Goal: Information Seeking & Learning: Learn about a topic

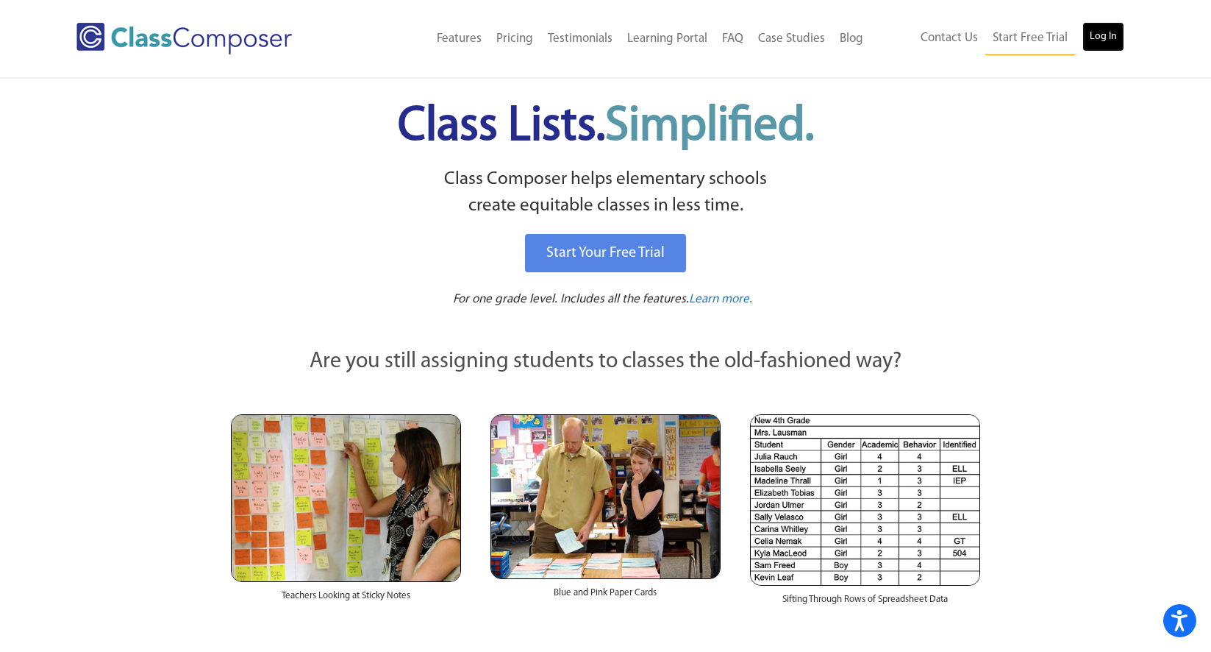
click at [1106, 41] on link "Log In" at bounding box center [1104, 36] width 42 height 29
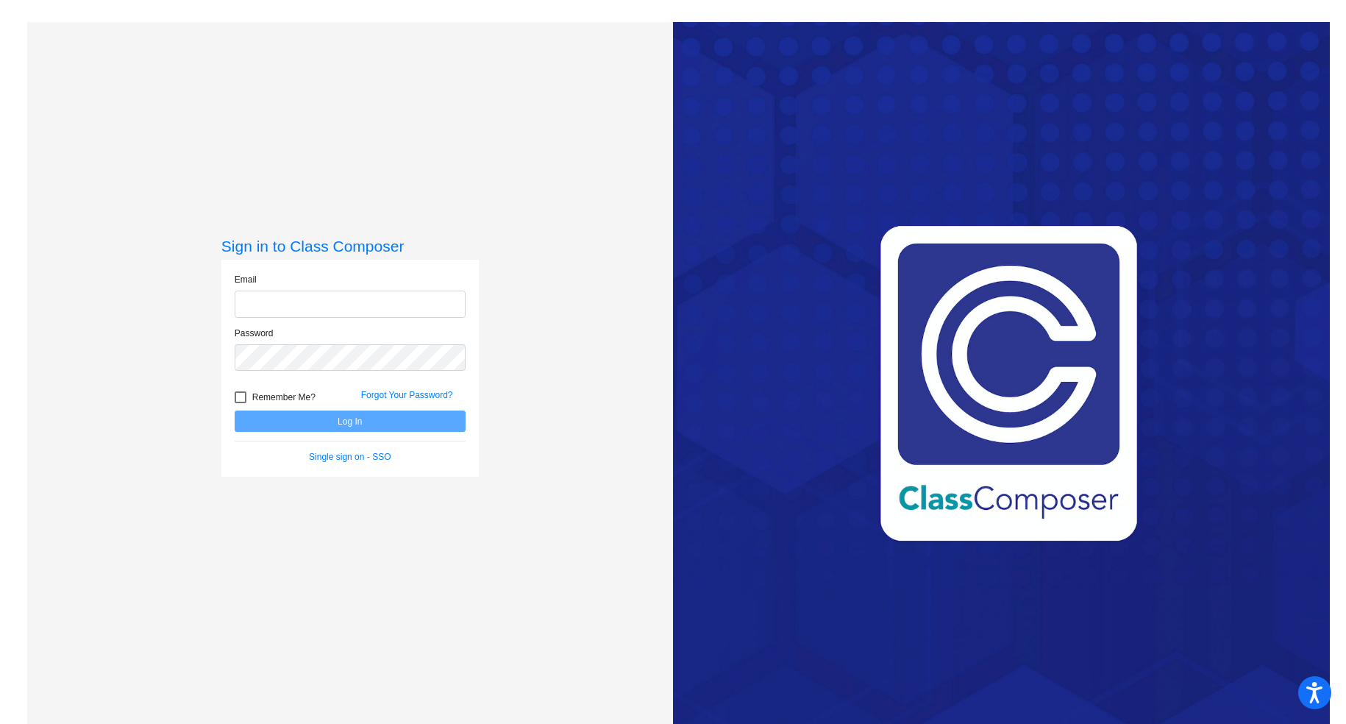
type input "rebeccamoore@sjbelementary.org"
click at [310, 418] on button "Log In" at bounding box center [350, 420] width 231 height 21
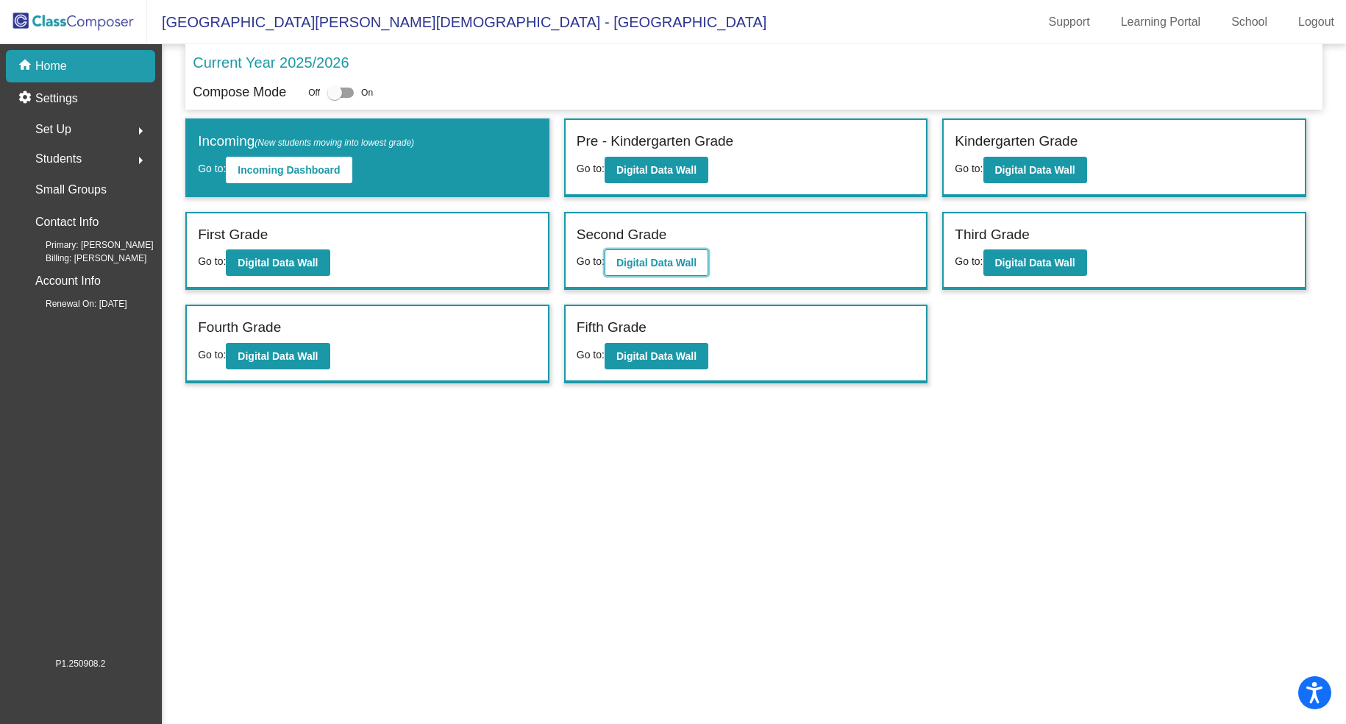
click at [651, 262] on b "Digital Data Wall" at bounding box center [656, 263] width 80 height 12
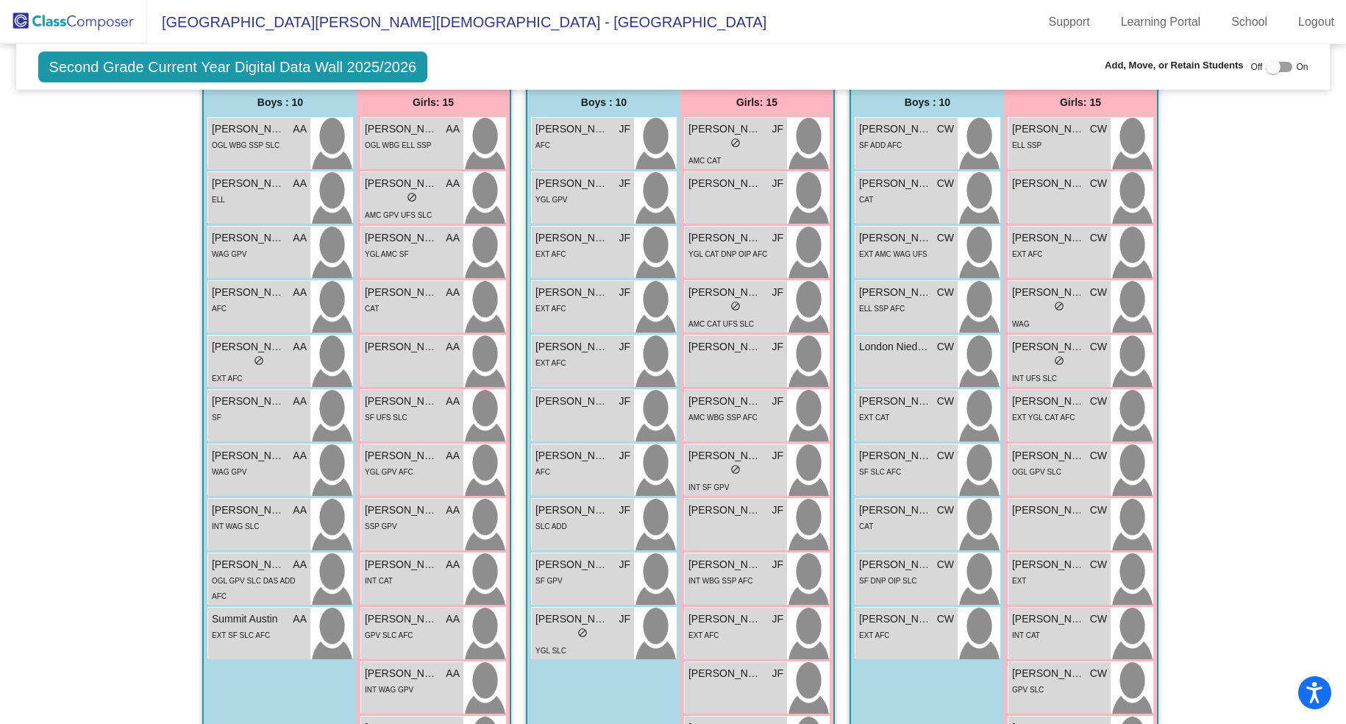
scroll to position [351, 0]
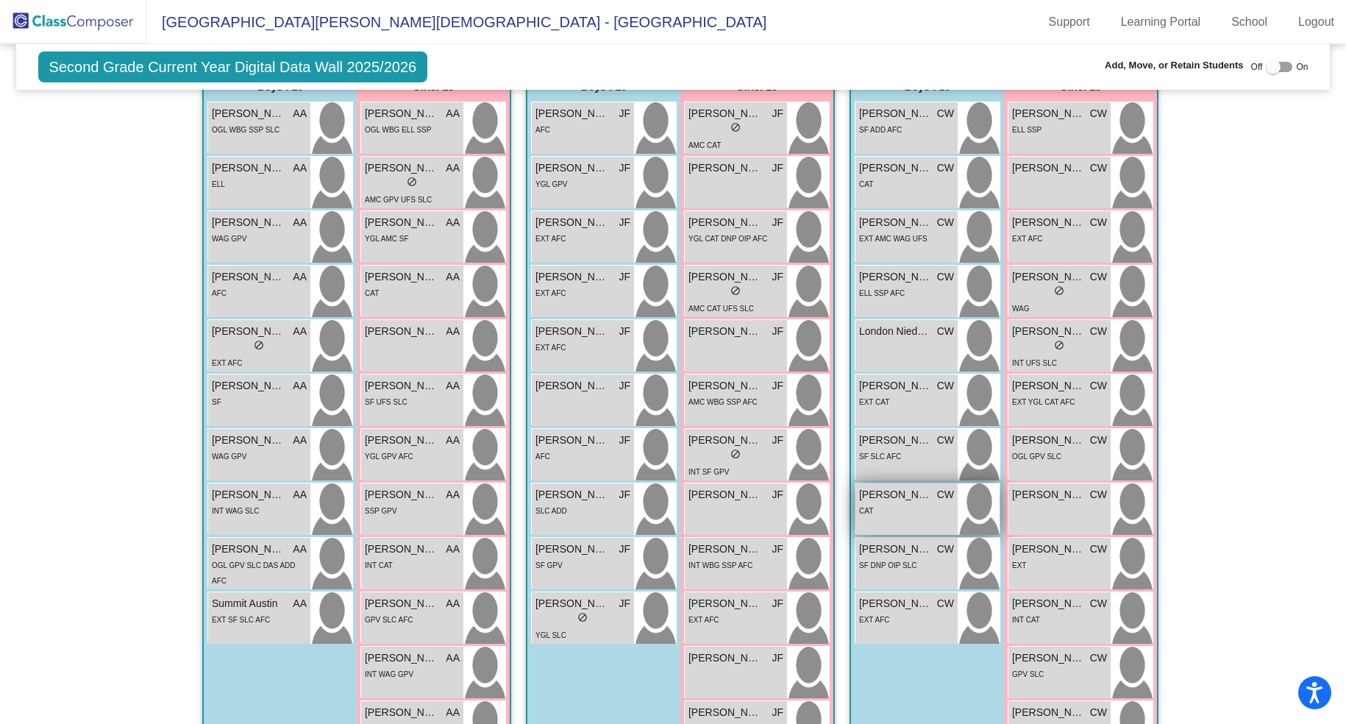
click at [906, 487] on span "Oliver Rodriguez" at bounding box center [896, 494] width 74 height 15
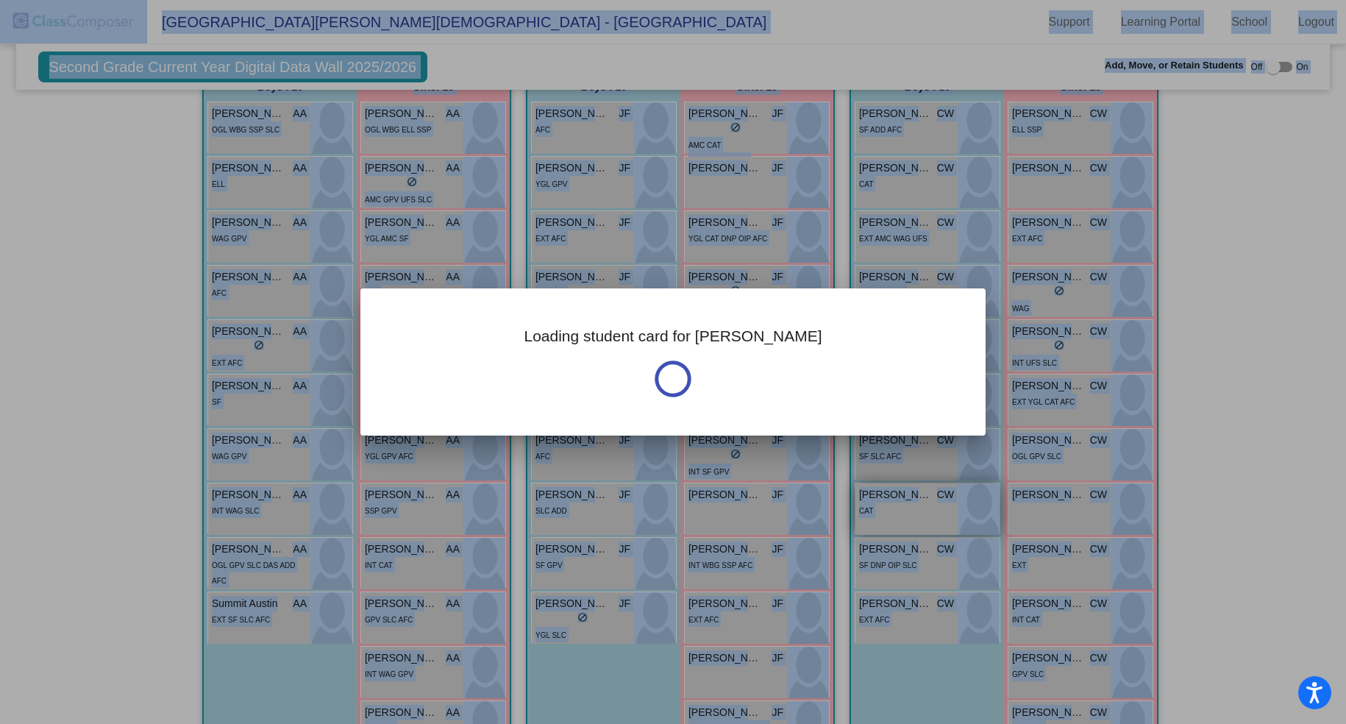
click at [906, 466] on div at bounding box center [673, 362] width 1346 height 724
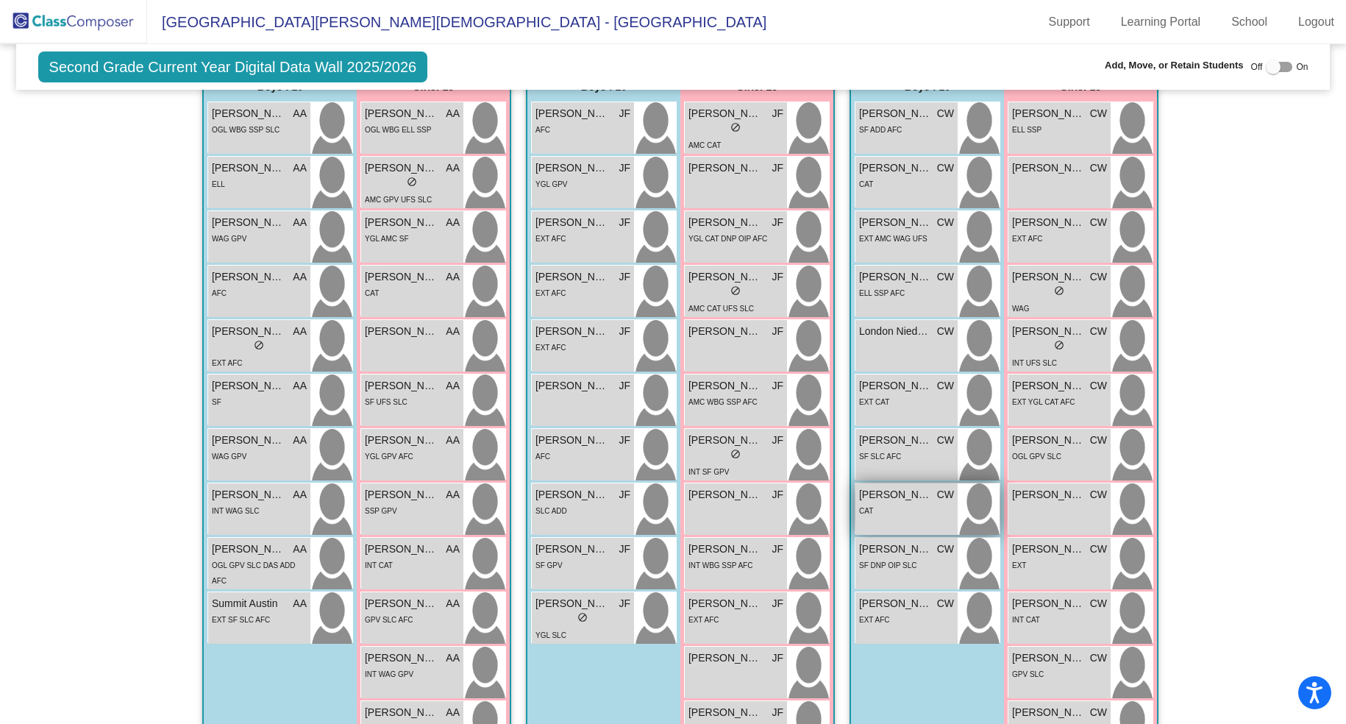
click at [906, 487] on span "Oliver Rodriguez" at bounding box center [896, 494] width 74 height 15
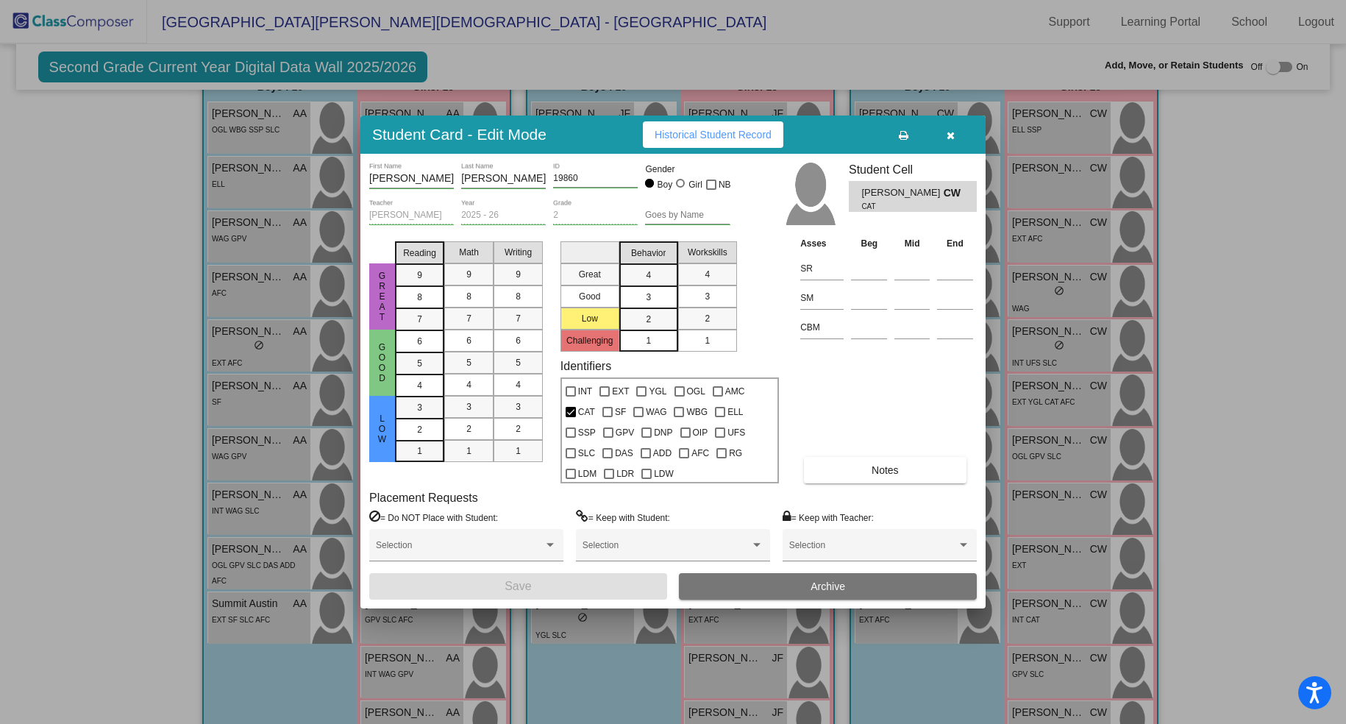
click at [734, 140] on span "Historical Student Record" at bounding box center [713, 135] width 117 height 12
click at [947, 136] on icon "button" at bounding box center [951, 135] width 8 height 10
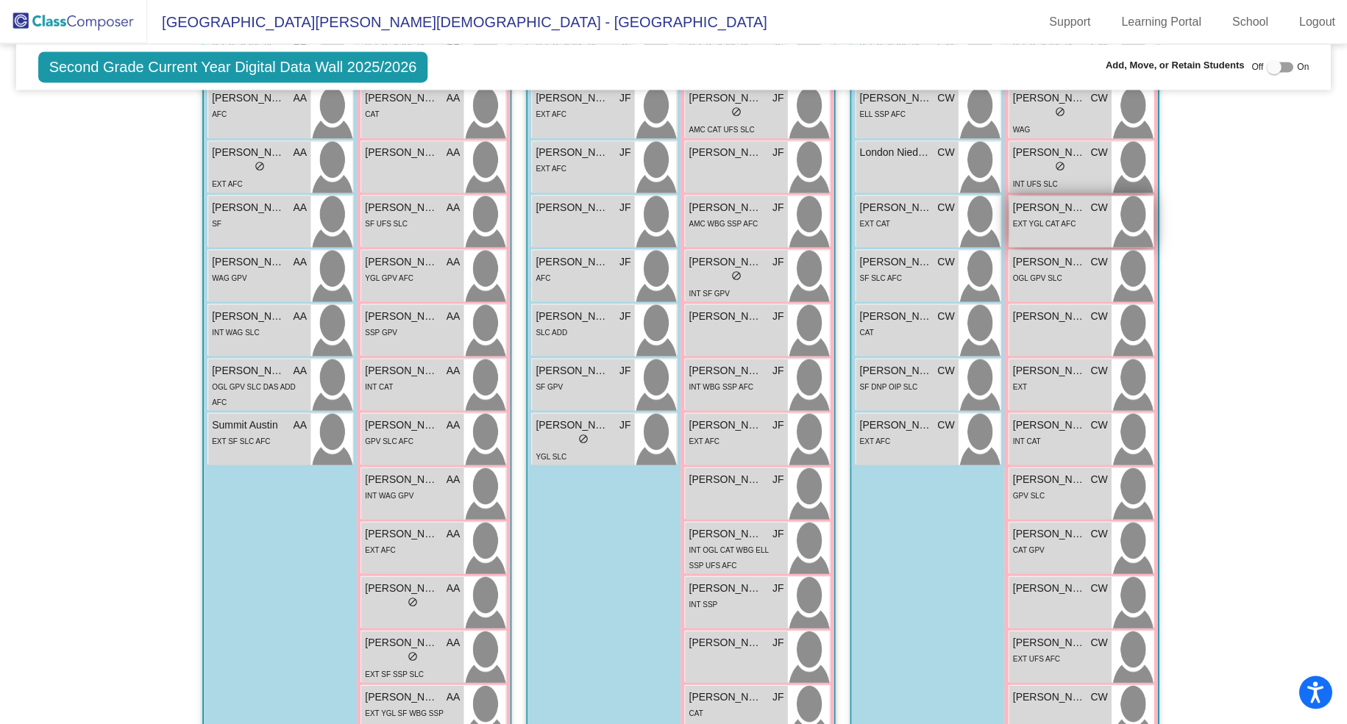
scroll to position [534, 0]
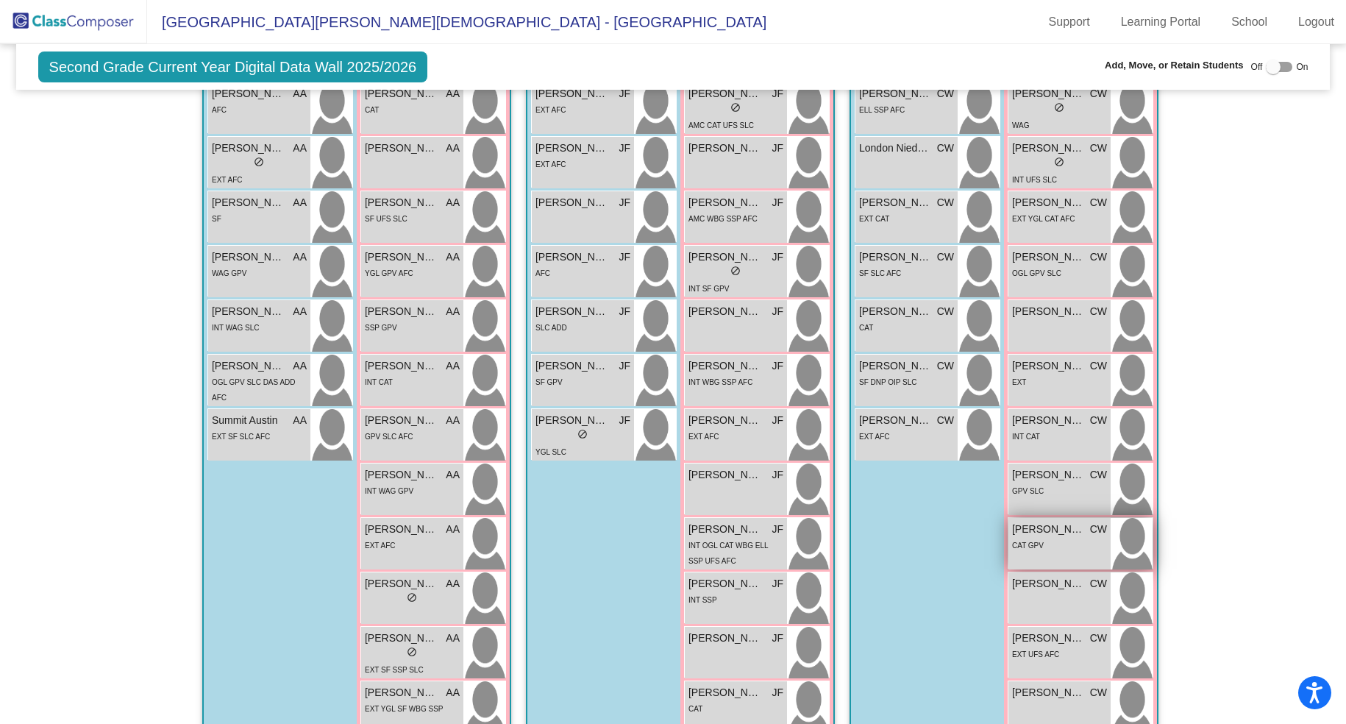
click at [1041, 537] on div "CAT GPV" at bounding box center [1059, 544] width 95 height 15
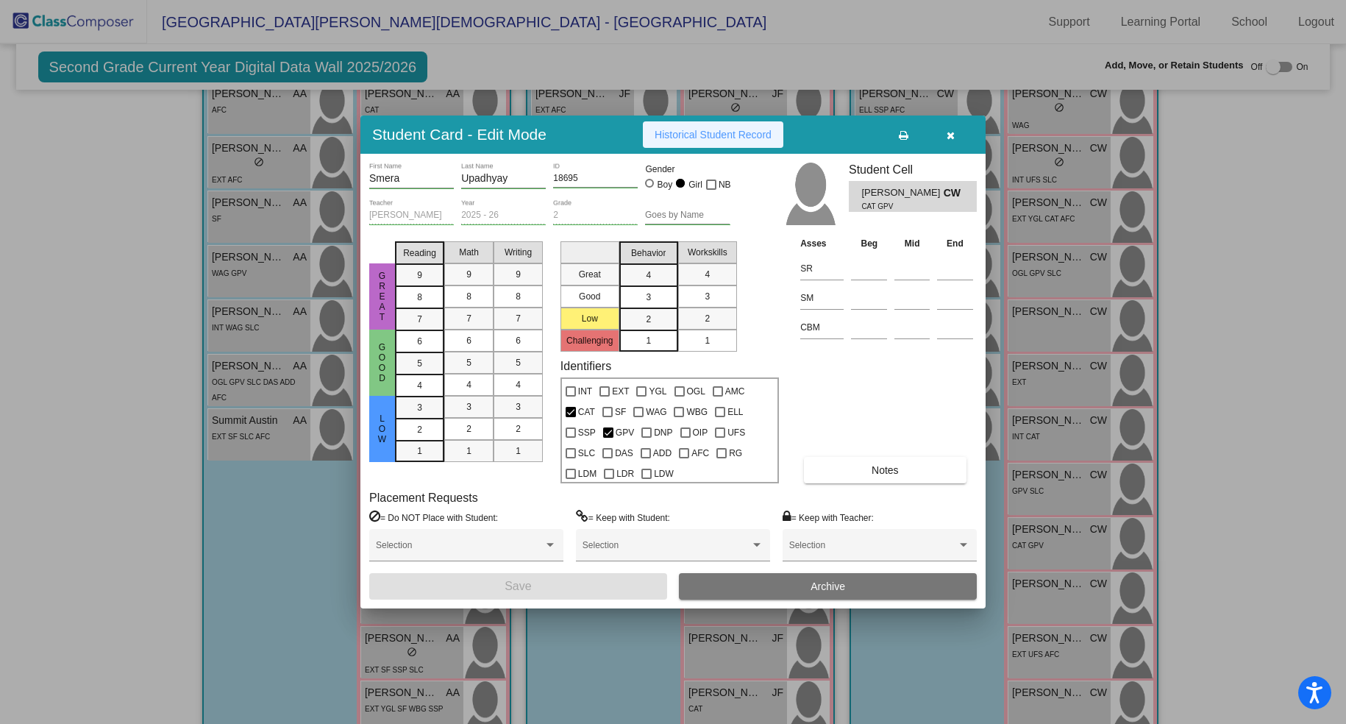
click at [716, 129] on span "Historical Student Record" at bounding box center [713, 135] width 117 height 12
click at [953, 135] on icon "button" at bounding box center [951, 135] width 8 height 10
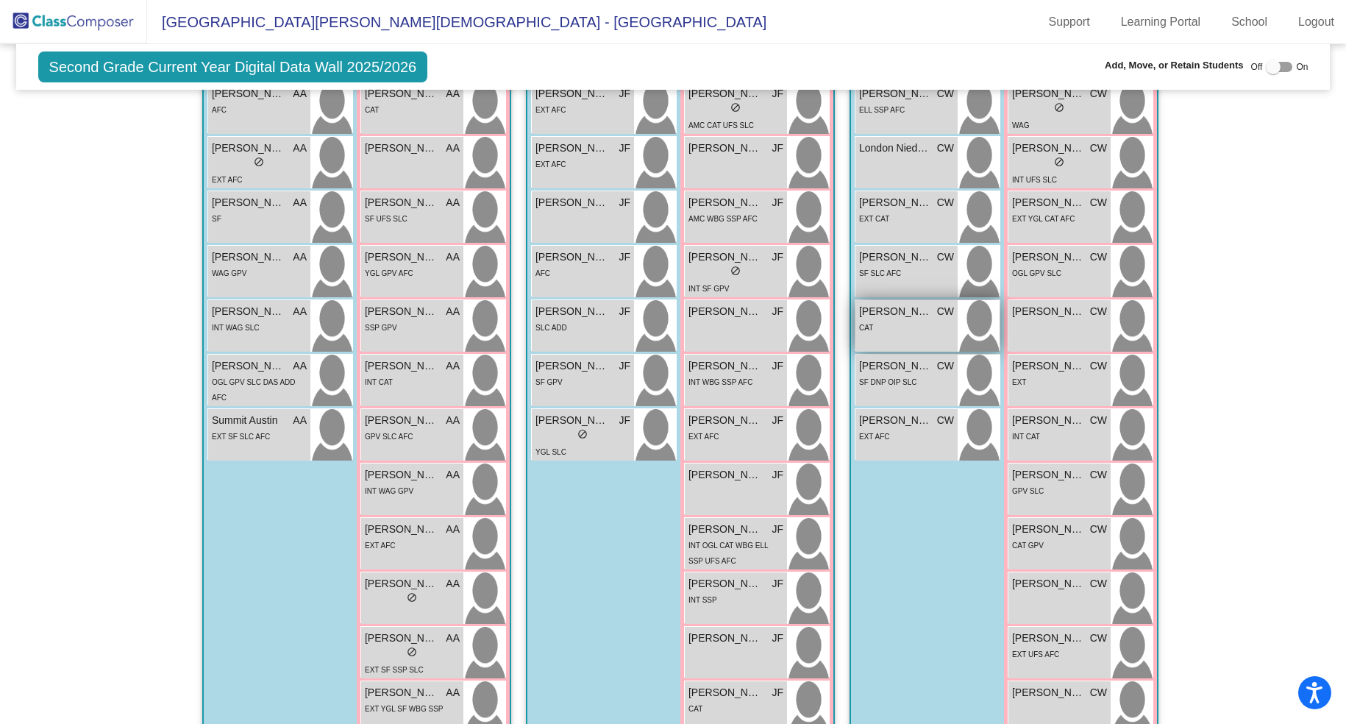
click at [914, 319] on div "CAT" at bounding box center [906, 326] width 95 height 15
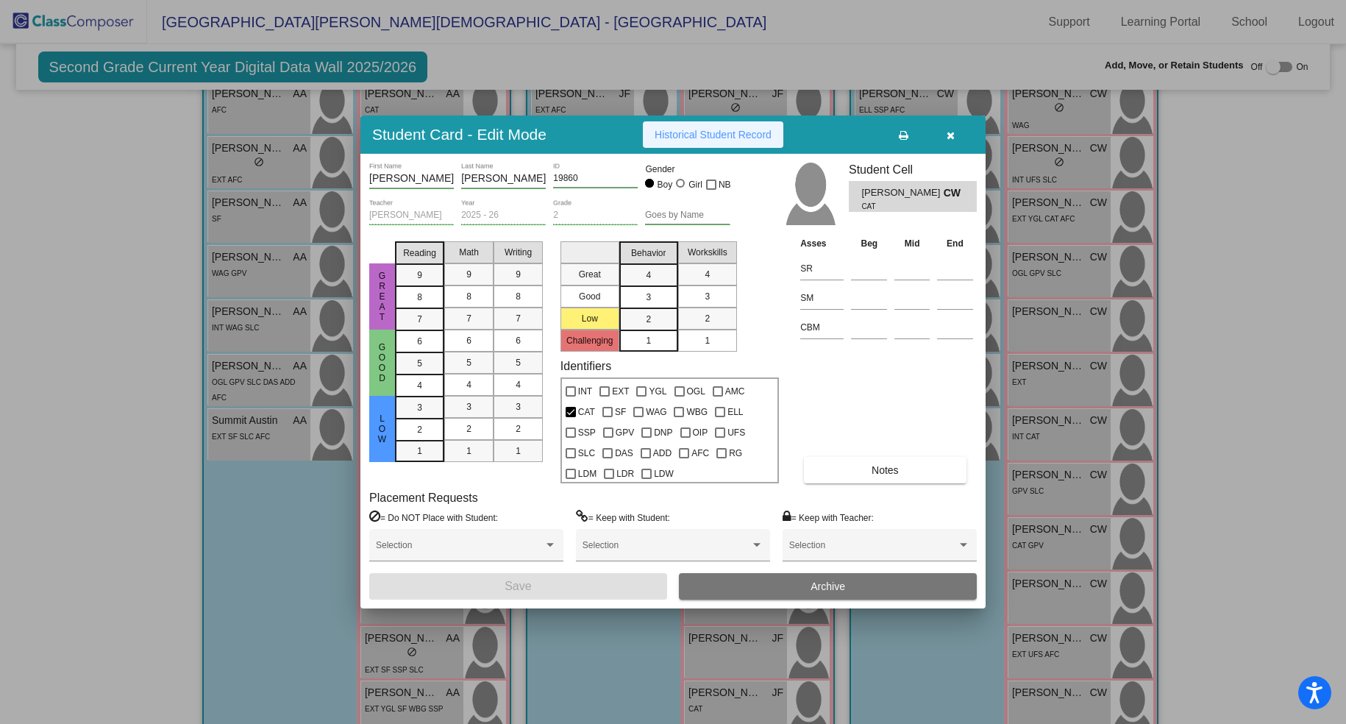
click at [741, 132] on span "Historical Student Record" at bounding box center [713, 135] width 117 height 12
click at [947, 138] on icon "button" at bounding box center [951, 135] width 8 height 10
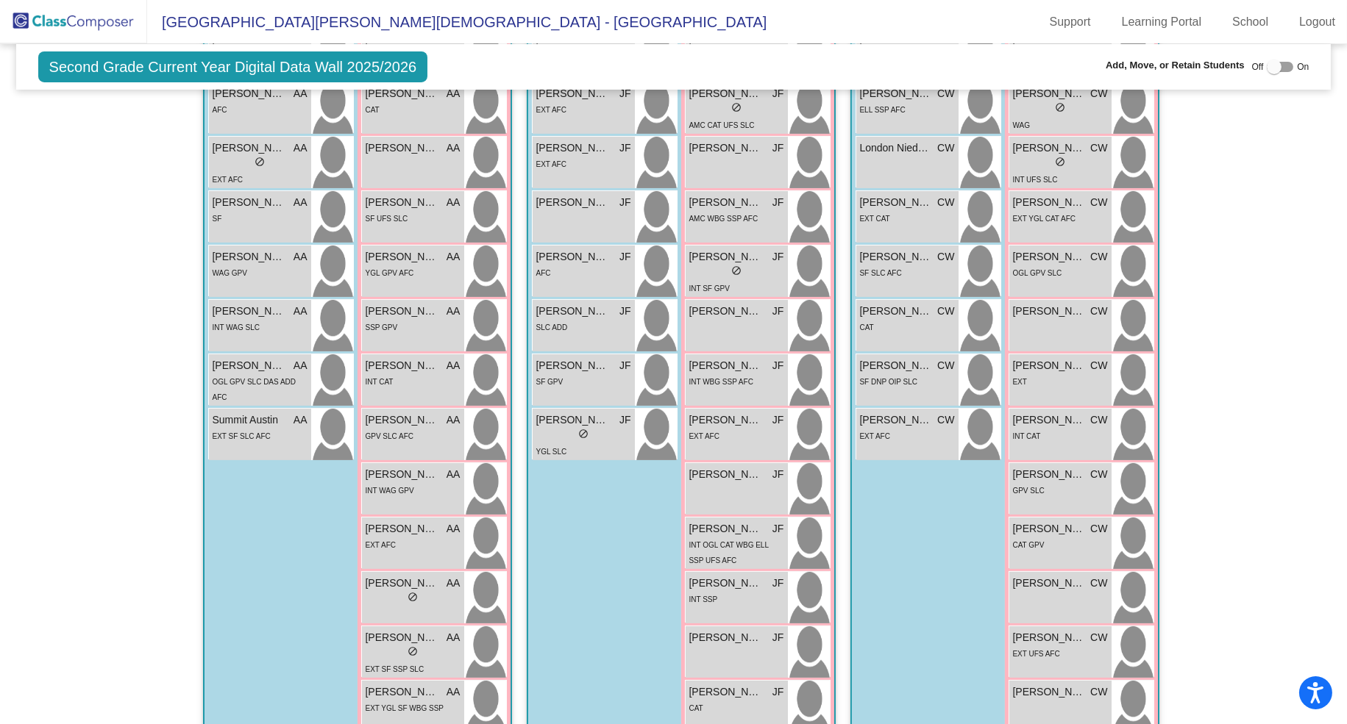
scroll to position [533, 0]
